Goal: Contribute content

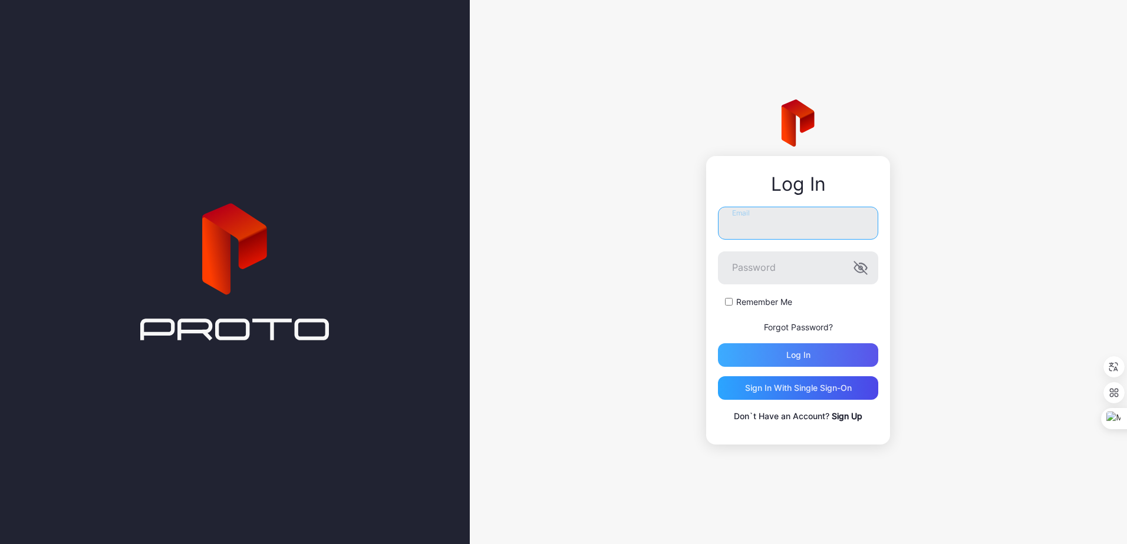
type input "**********"
click at [794, 355] on div "Log in" at bounding box center [798, 355] width 24 height 9
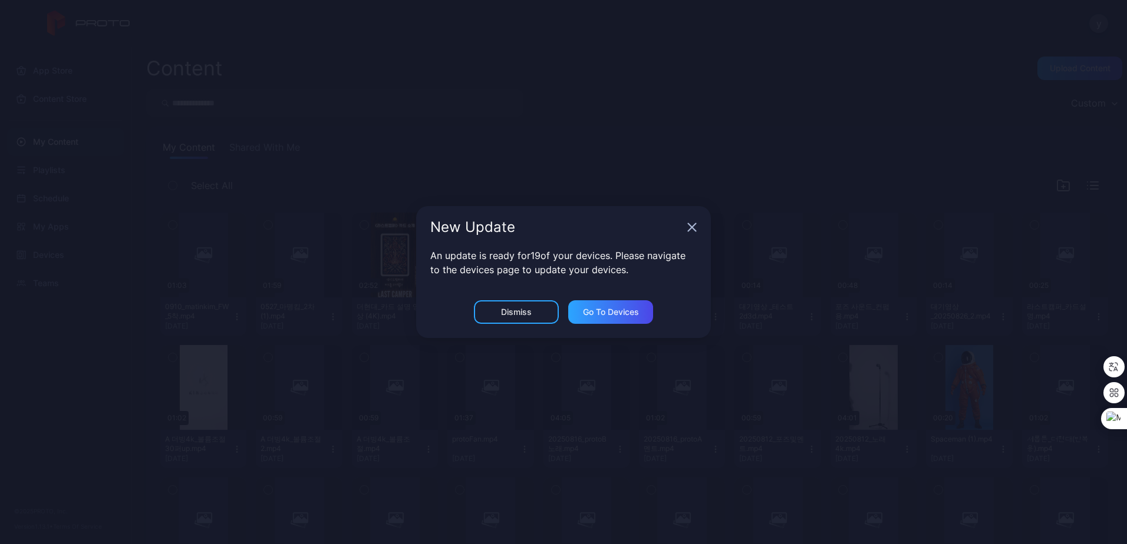
click at [691, 231] on icon "button" at bounding box center [691, 227] width 9 height 9
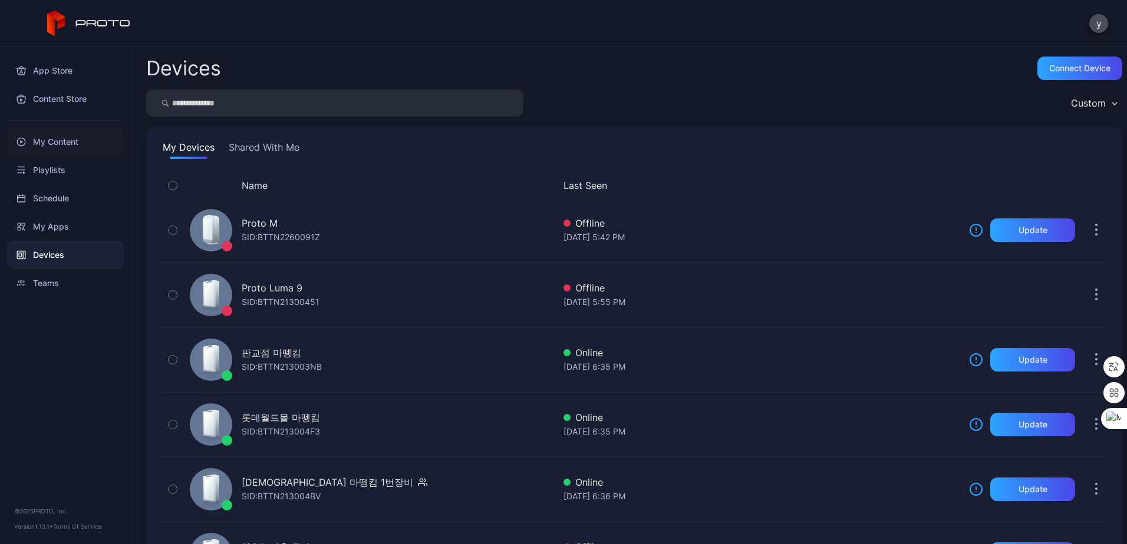
click at [49, 147] on div "My Content" at bounding box center [65, 142] width 117 height 28
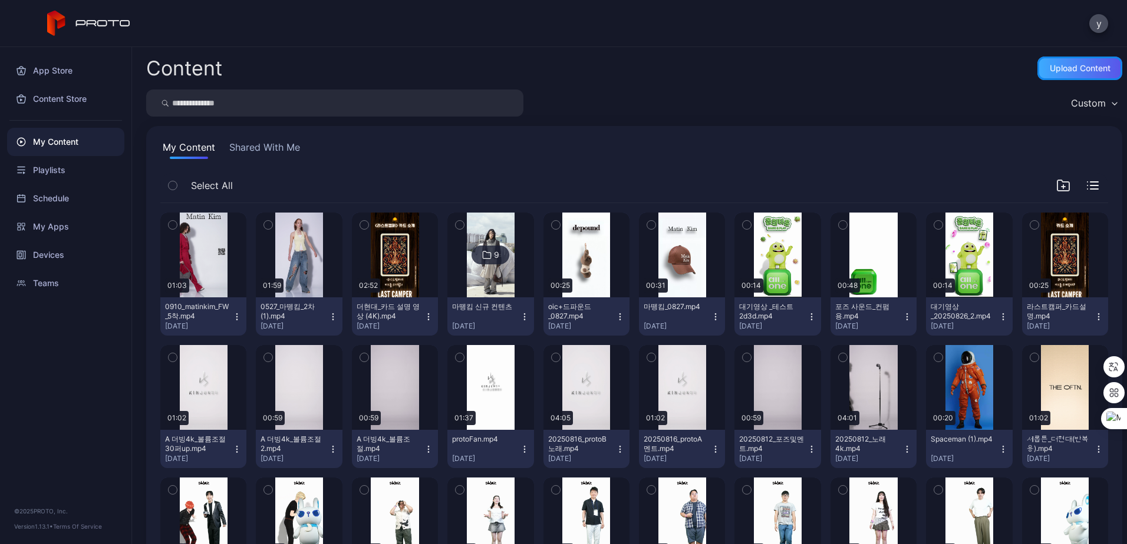
click at [1058, 67] on div "Upload Content" at bounding box center [1079, 68] width 61 height 9
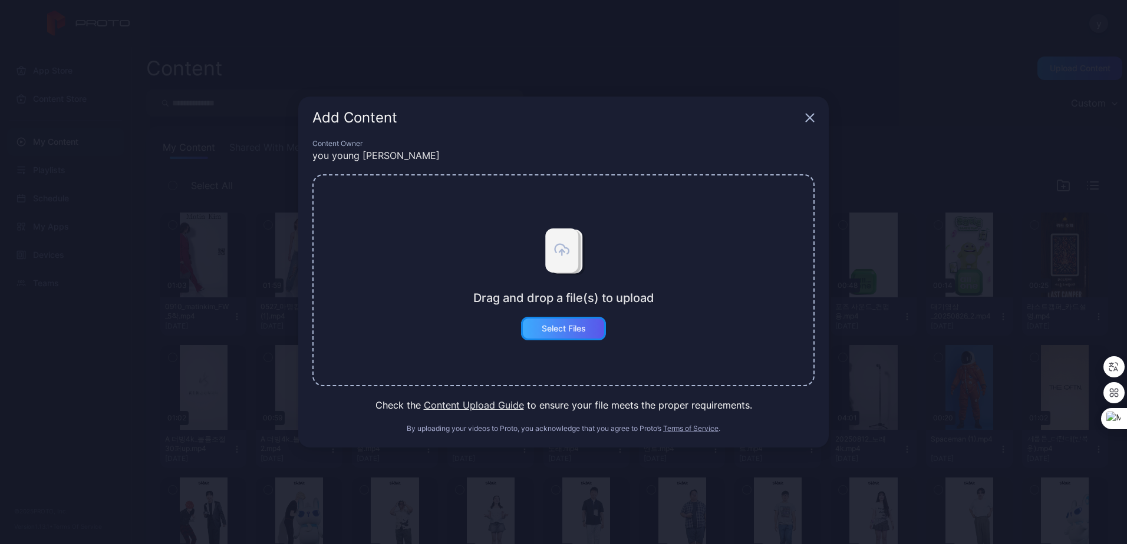
click at [556, 329] on div "Select Files" at bounding box center [563, 328] width 44 height 9
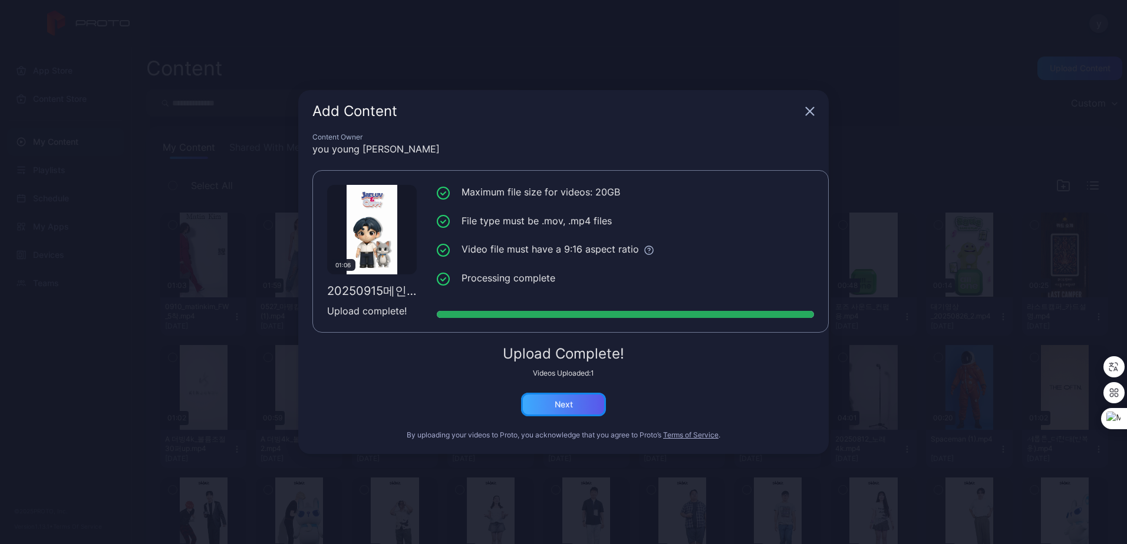
click at [551, 405] on div "Next" at bounding box center [563, 405] width 85 height 24
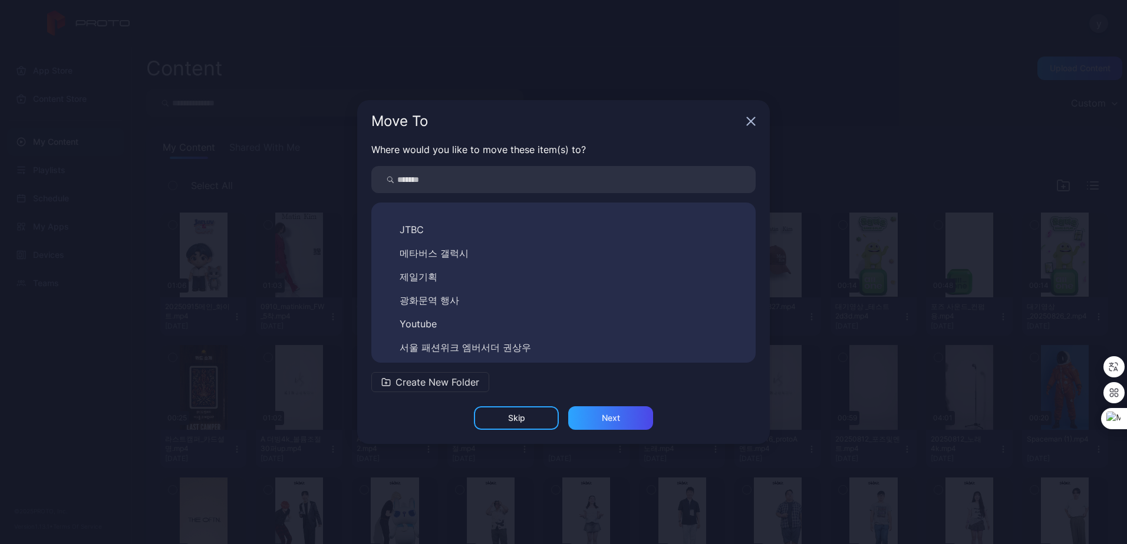
scroll to position [59, 0]
click at [622, 418] on div "Next" at bounding box center [610, 419] width 85 height 24
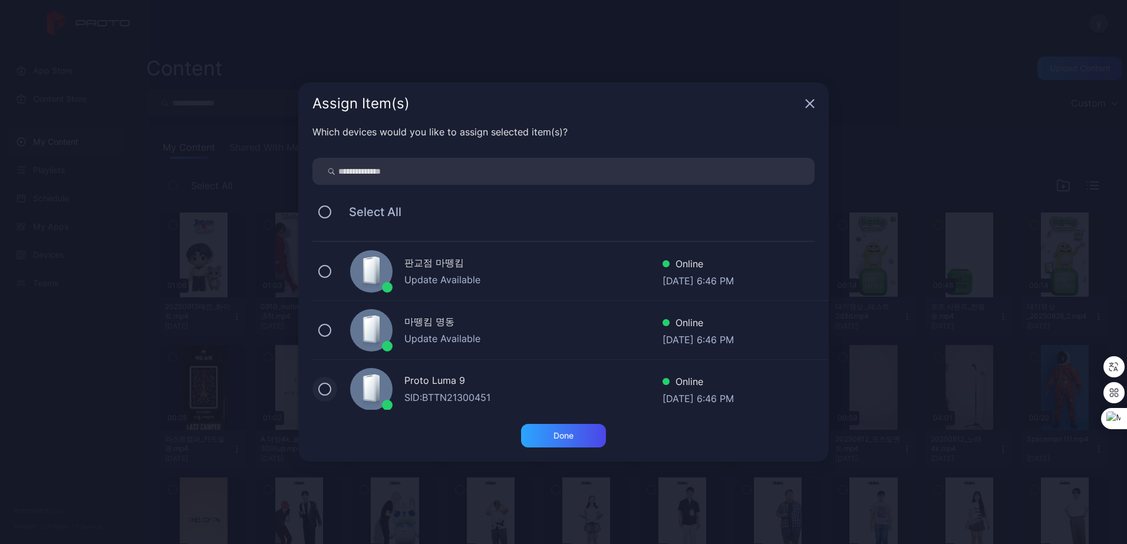
click at [328, 394] on button at bounding box center [324, 389] width 13 height 13
click at [559, 440] on div "Done" at bounding box center [563, 435] width 20 height 9
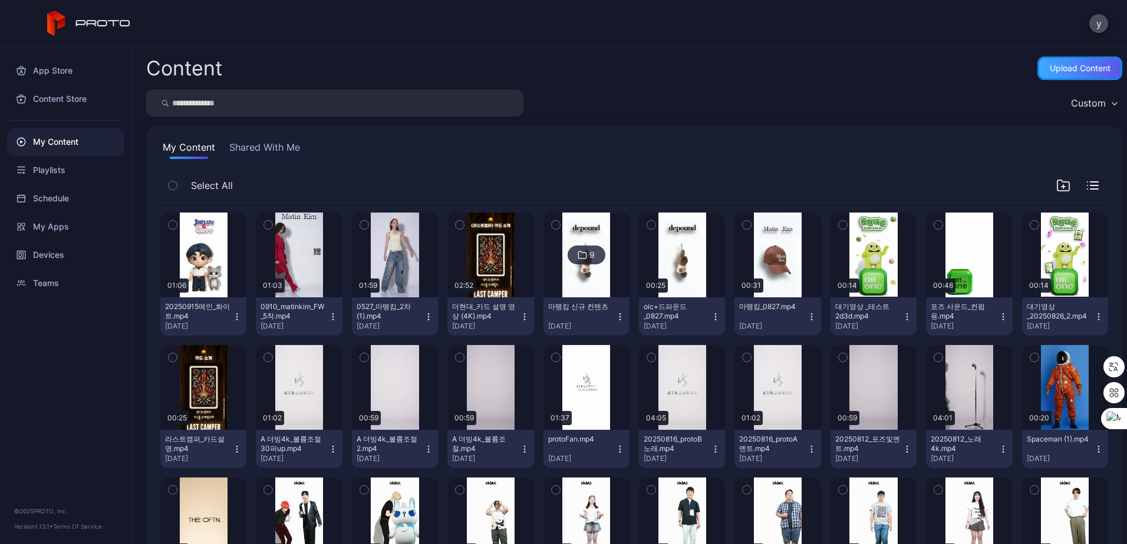
click at [1049, 68] on div "Upload Content" at bounding box center [1079, 68] width 61 height 9
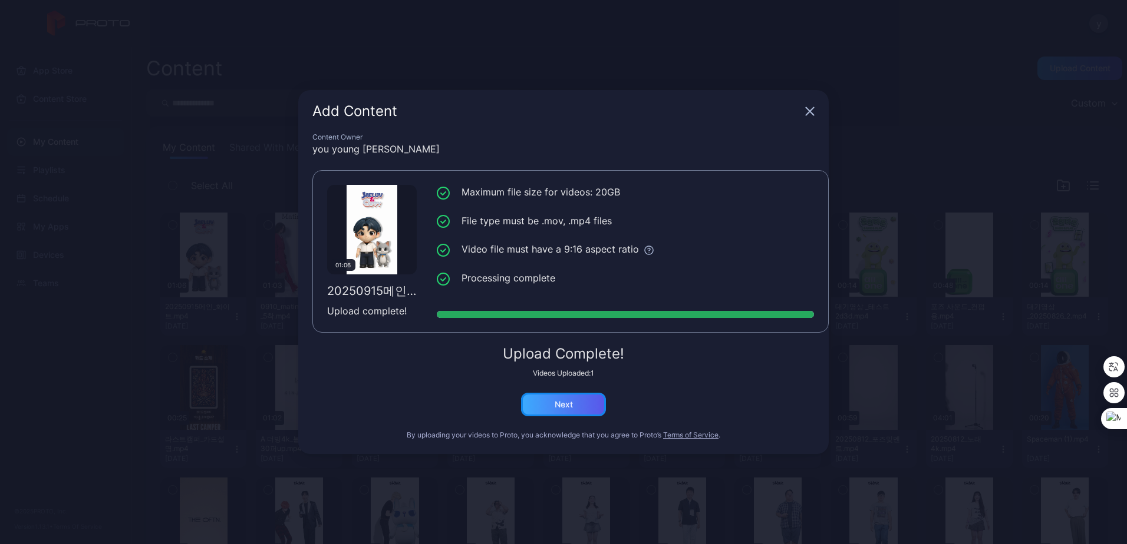
click at [576, 405] on div "Next" at bounding box center [563, 405] width 85 height 24
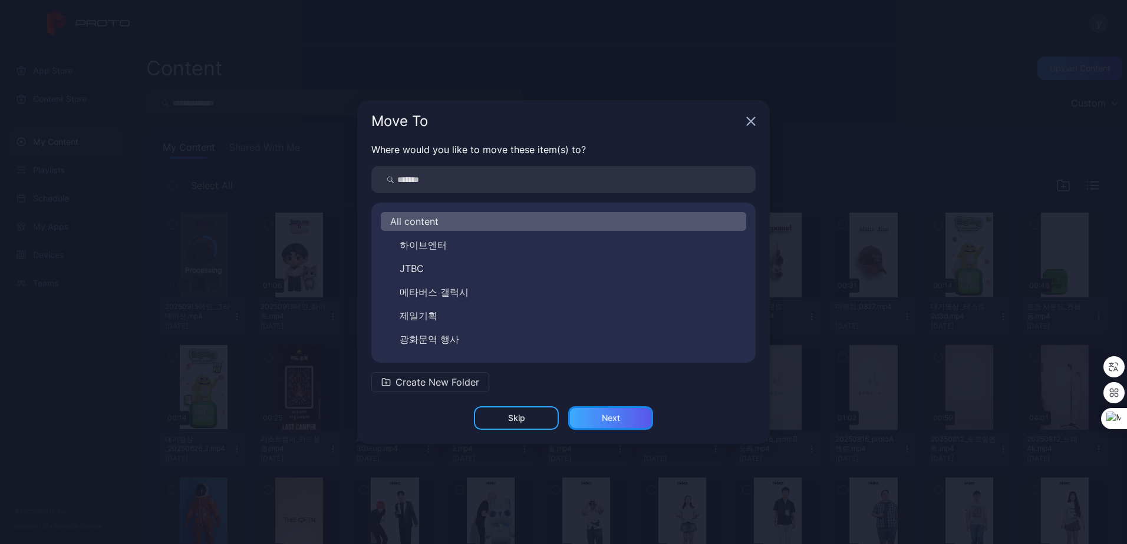
click at [590, 412] on div "Next" at bounding box center [610, 419] width 85 height 24
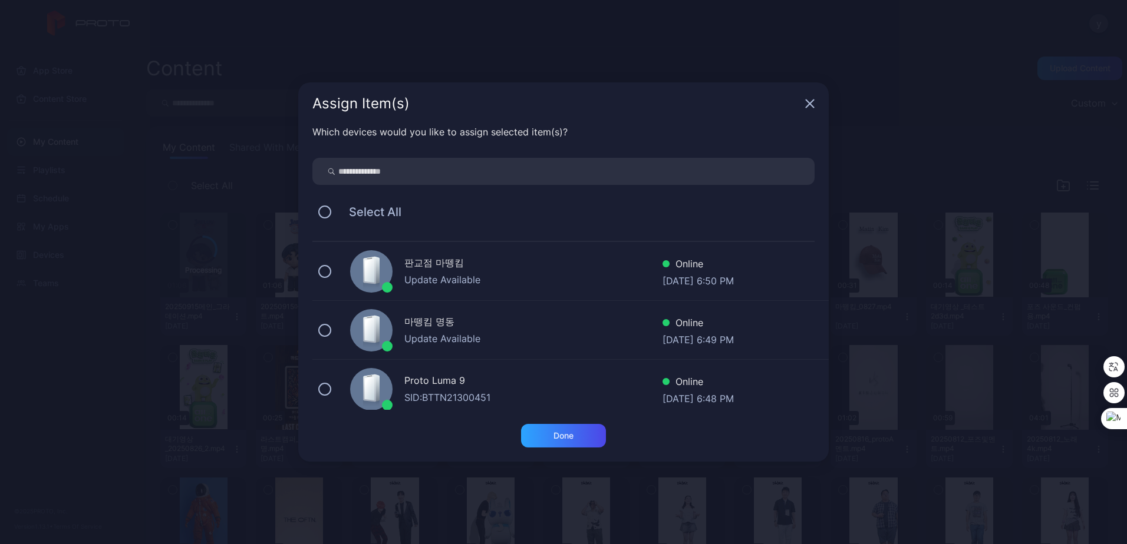
click at [480, 397] on div "SID: BTTN21300451" at bounding box center [533, 398] width 258 height 14
click at [585, 432] on div "Done" at bounding box center [563, 436] width 85 height 24
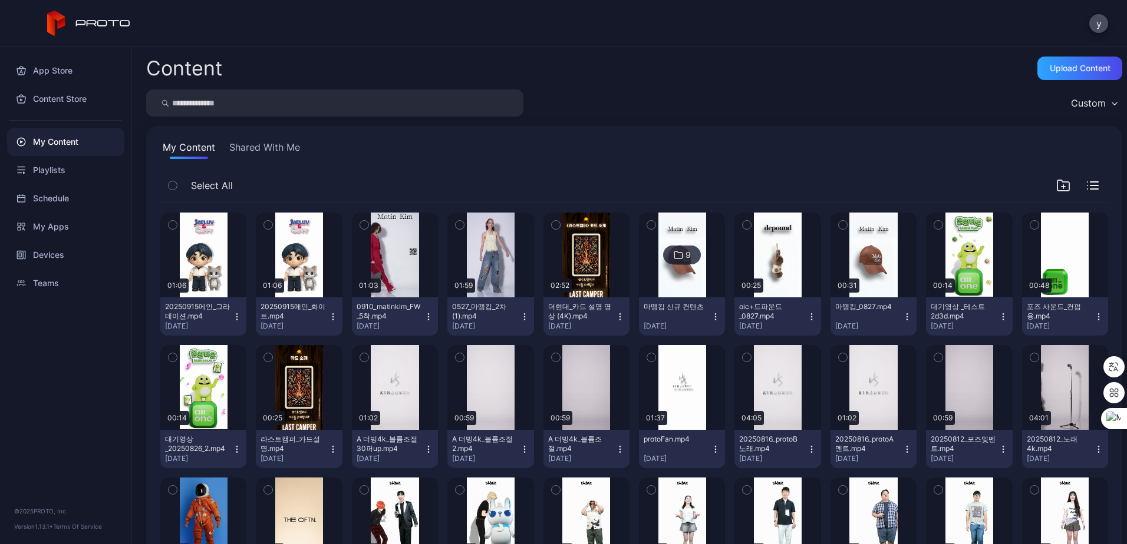
click at [181, 412] on div "Preview" at bounding box center [203, 387] width 86 height 85
click at [1126, 73] on html "y App Store Content Store My Content Playlists Schedule My Apps Devices Teams ©…" at bounding box center [563, 272] width 1127 height 544
